Goal: Obtain resource: Obtain resource

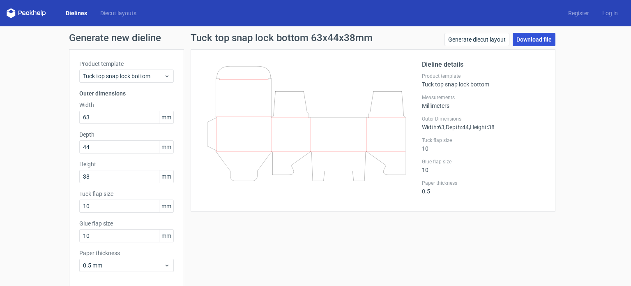
click at [529, 40] on link "Download file" at bounding box center [534, 39] width 43 height 13
click at [454, 40] on link "Generate diecut layout" at bounding box center [477, 39] width 65 height 13
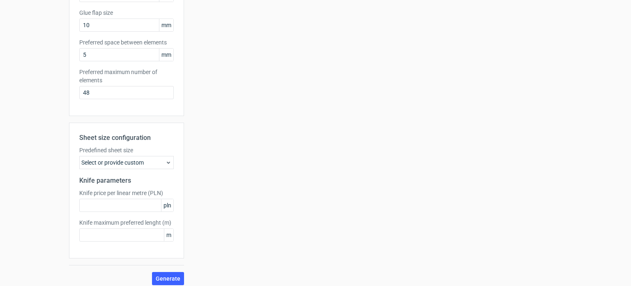
scroll to position [215, 0]
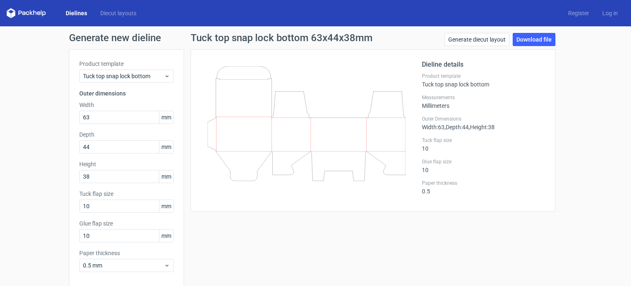
click at [26, 16] on icon at bounding box center [26, 13] width 39 height 10
click at [34, 13] on icon at bounding box center [34, 12] width 3 height 5
click at [77, 14] on link "Dielines" at bounding box center [76, 13] width 35 height 8
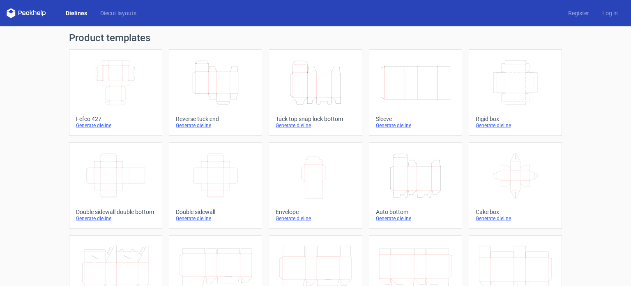
click at [33, 14] on icon at bounding box center [26, 13] width 39 height 10
